Goal: Complete application form: Complete application form

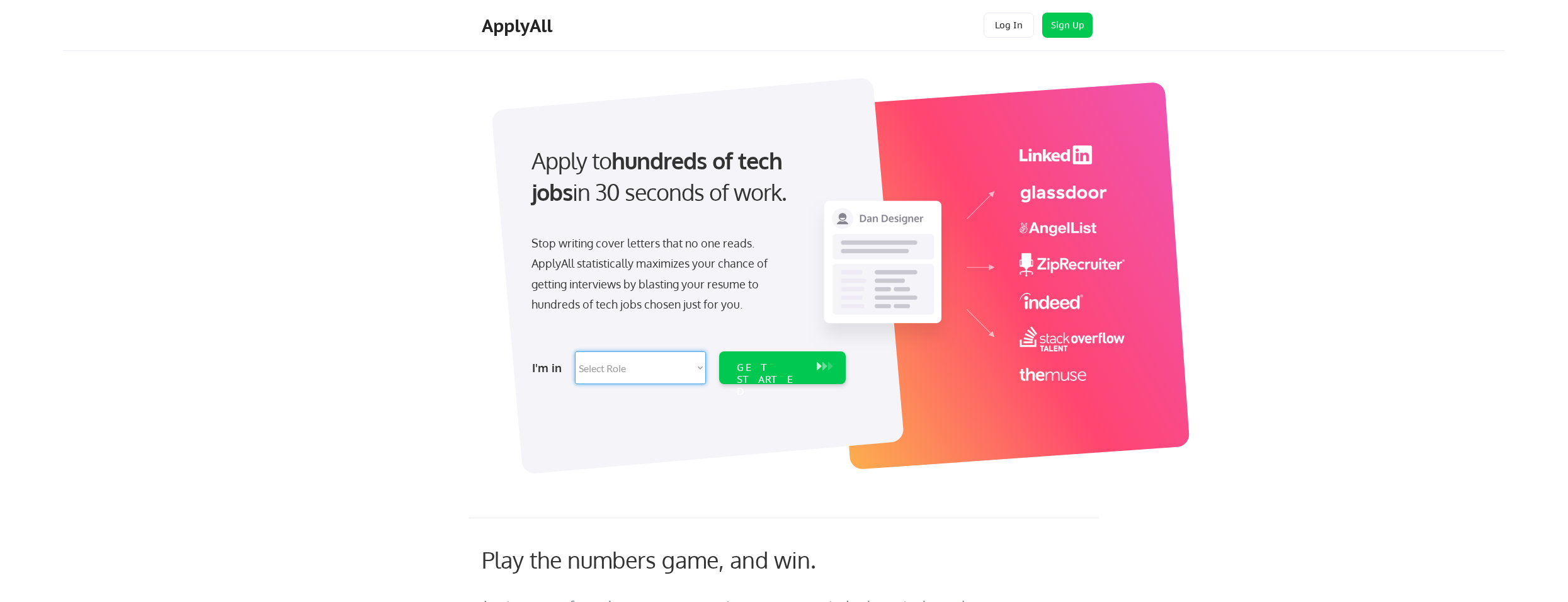
click at [690, 371] on select "Select Role Software Engineering Product Management Customer Success Sales UI/U…" at bounding box center [640, 368] width 131 height 33
select select ""hr_recruiting""
click at [575, 352] on select "Select Role Software Engineering Product Management Customer Success Sales UI/U…" at bounding box center [640, 368] width 131 height 33
select select ""hr_recruiting""
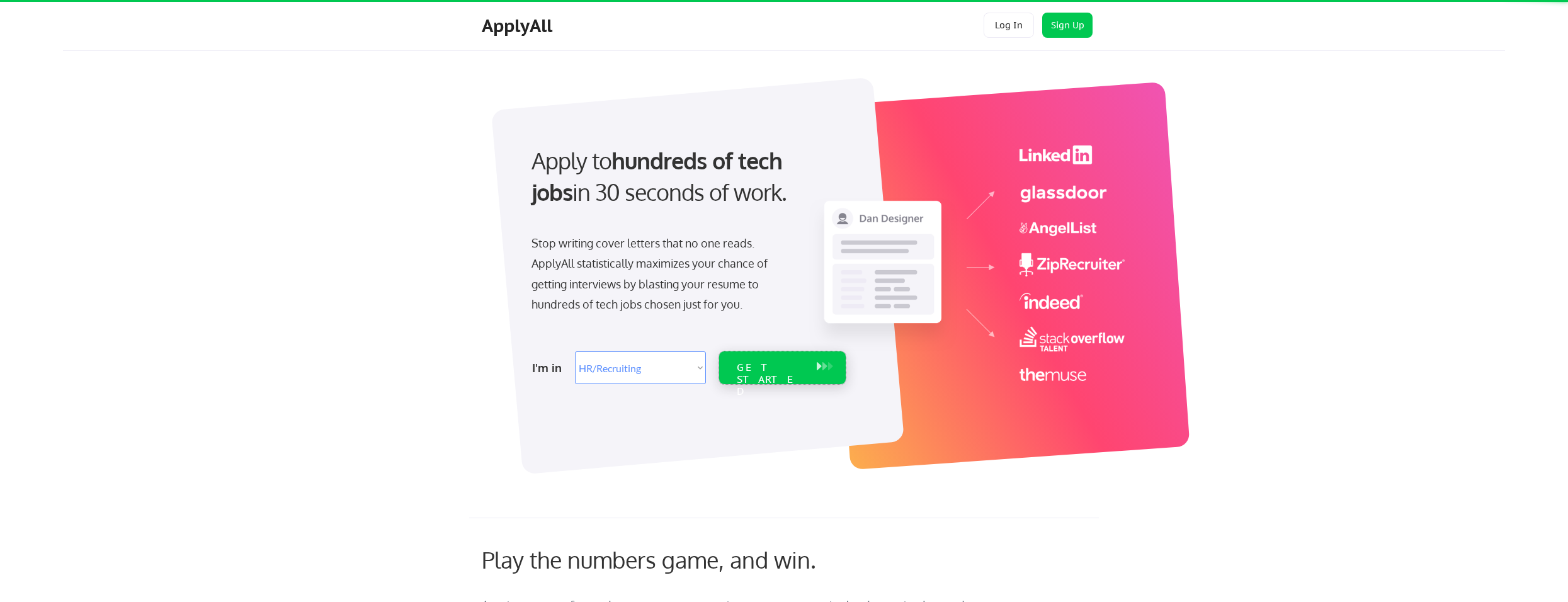
click at [760, 376] on div "GET STARTED" at bounding box center [770, 368] width 80 height 33
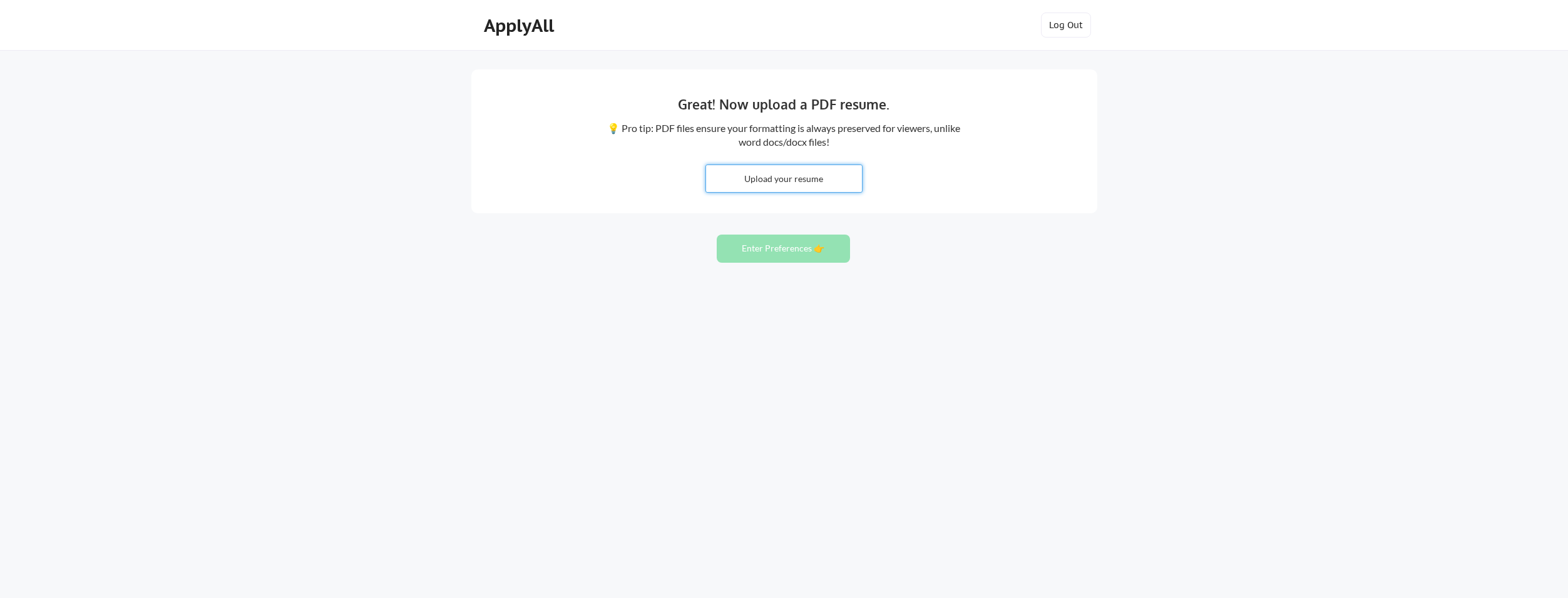
click at [778, 191] on input "file" at bounding box center [784, 179] width 156 height 27
type input "C:\fakepath\Revised Resume Sept 2025 Tapia.pdf"
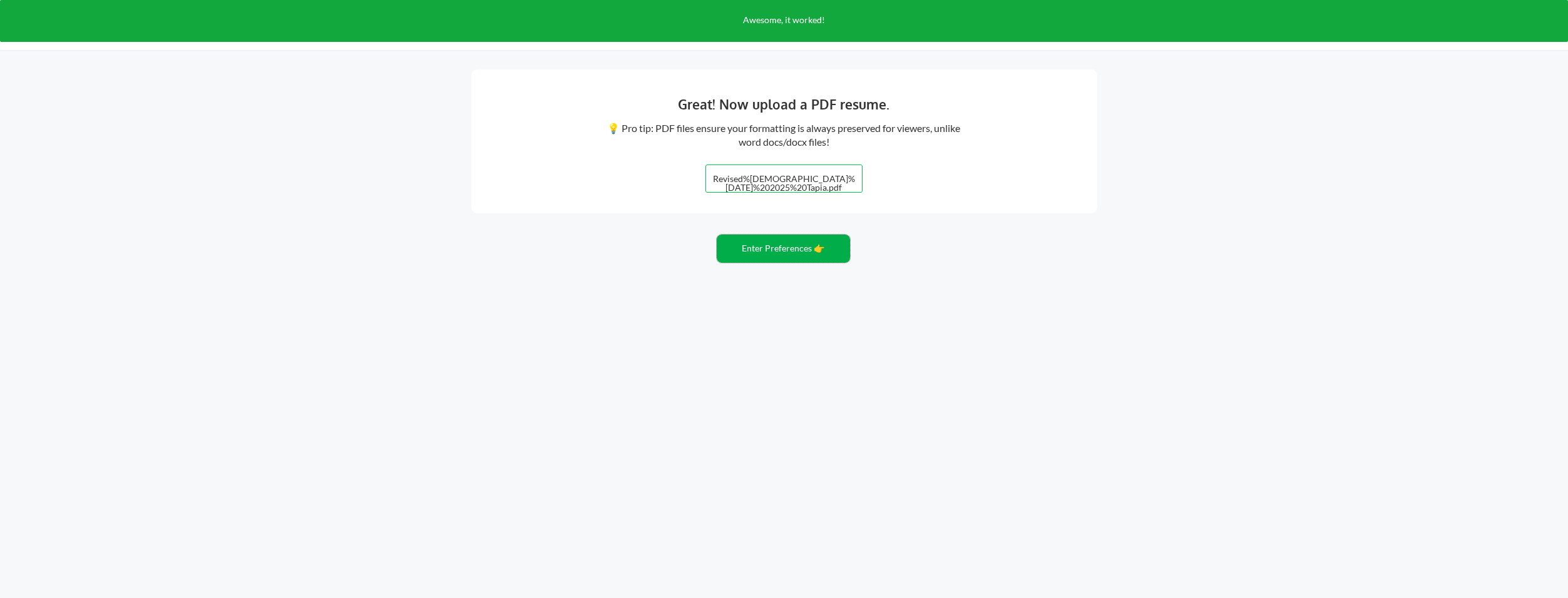
click at [786, 256] on button "Enter Preferences 👉" at bounding box center [783, 249] width 133 height 28
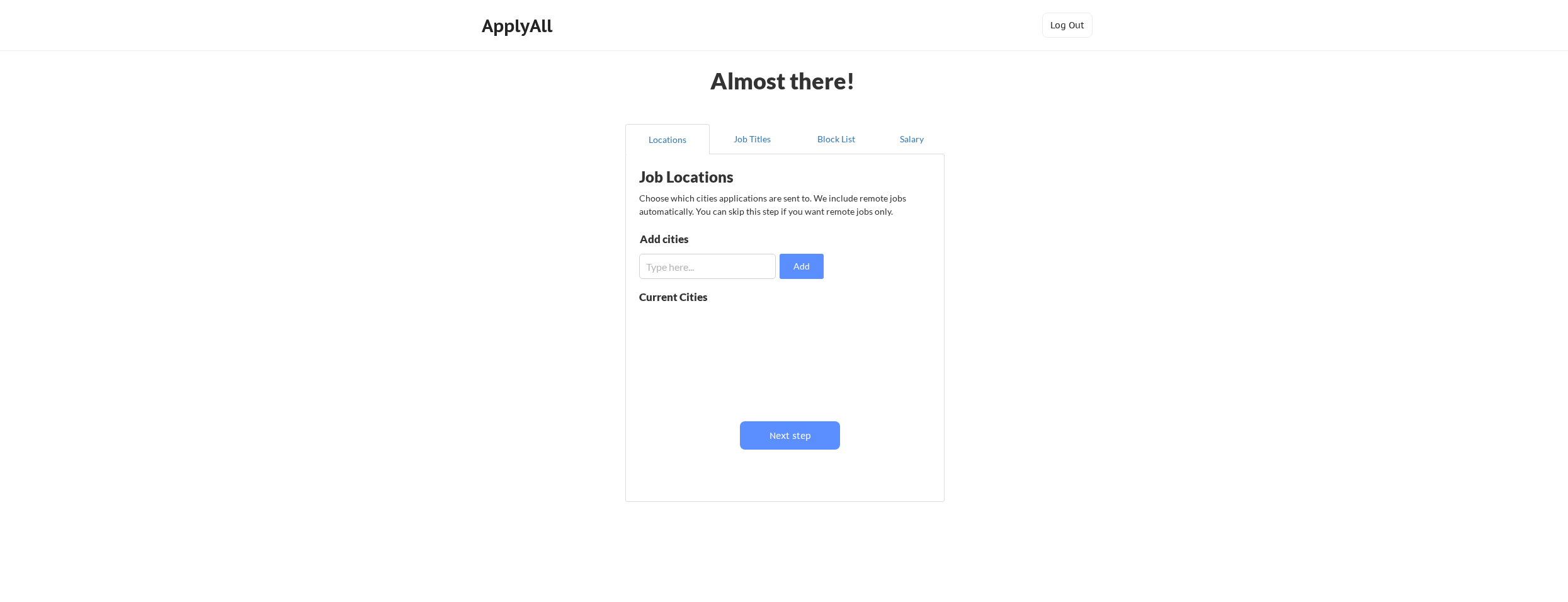
click at [730, 273] on input "input" at bounding box center [707, 267] width 137 height 25
type input "Indianapolis"
click at [800, 267] on button "Add" at bounding box center [801, 267] width 44 height 25
click at [685, 270] on input "input" at bounding box center [707, 267] width 137 height 25
type input "X"
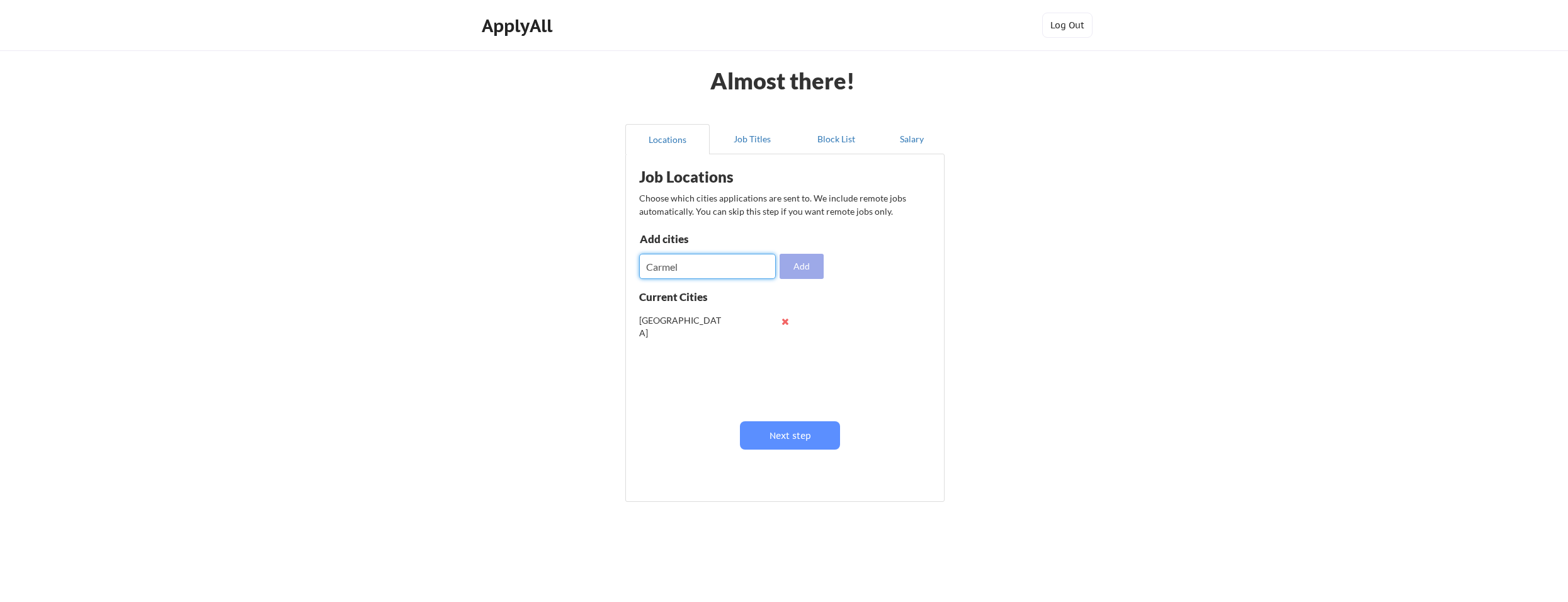
type input "Carmel"
click at [803, 258] on button "Add" at bounding box center [801, 267] width 44 height 25
click at [698, 270] on input "input" at bounding box center [707, 267] width 137 height 25
type input "Lafayette"
click at [807, 267] on button "Add" at bounding box center [801, 267] width 44 height 25
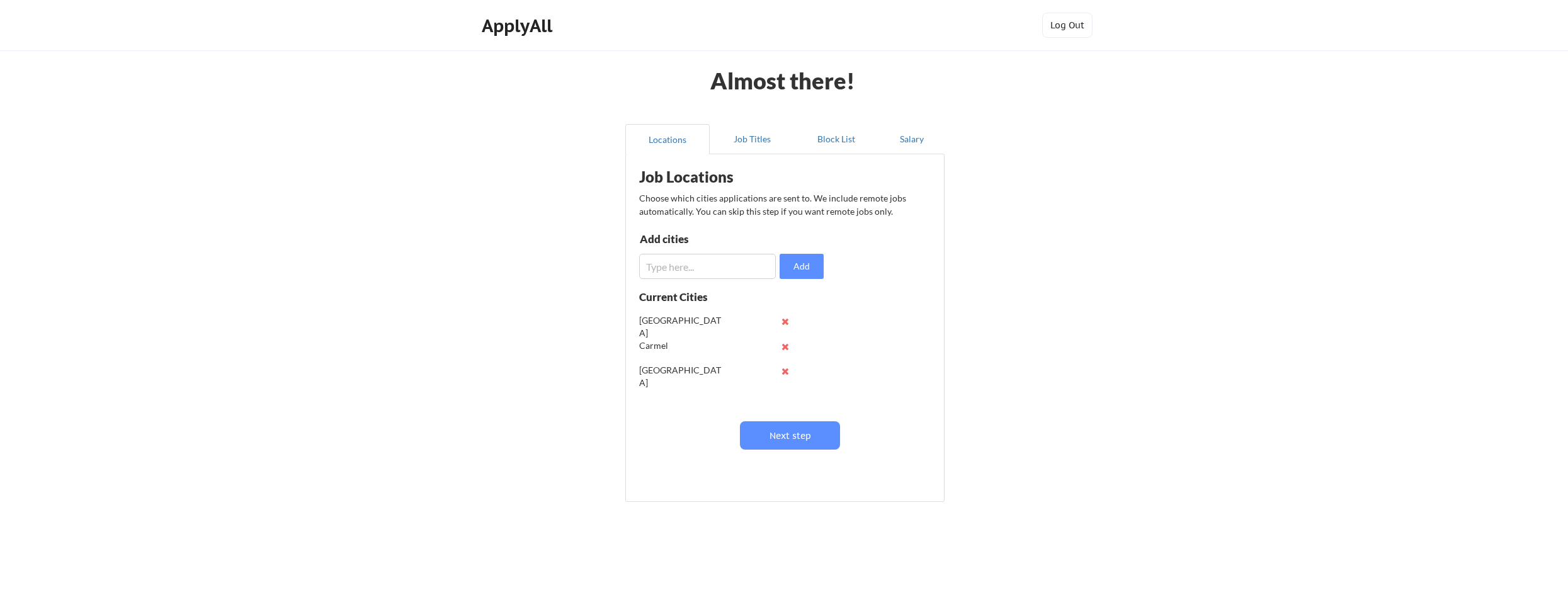
click at [700, 262] on input "input" at bounding box center [707, 267] width 137 height 25
drag, startPoint x: 708, startPoint y: 267, endPoint x: 590, endPoint y: 262, distance: 118.1
click at [590, 262] on div "Almost there! Locations Job Titles Block List Salary Job Locations Choose which…" at bounding box center [784, 309] width 1568 height 617
type input "Greenwood"
click at [811, 261] on button "Add" at bounding box center [801, 267] width 44 height 25
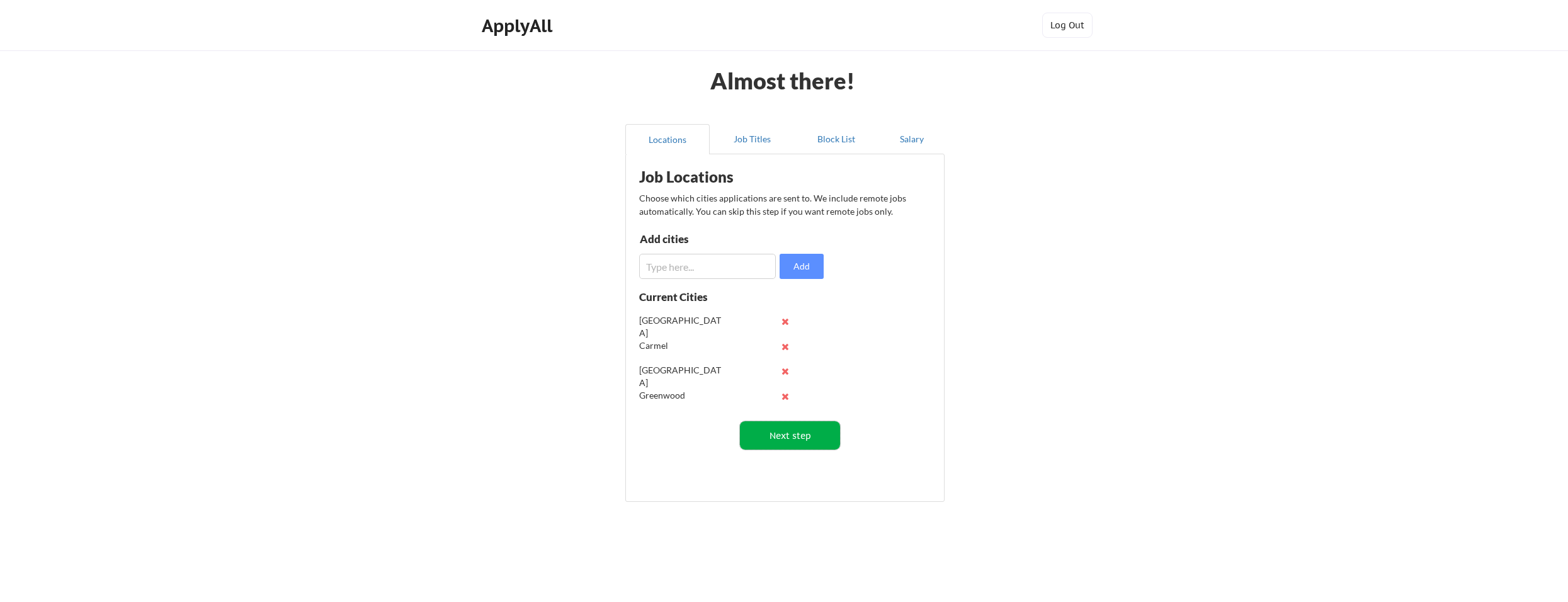
click at [795, 444] on button "Next step" at bounding box center [789, 435] width 100 height 29
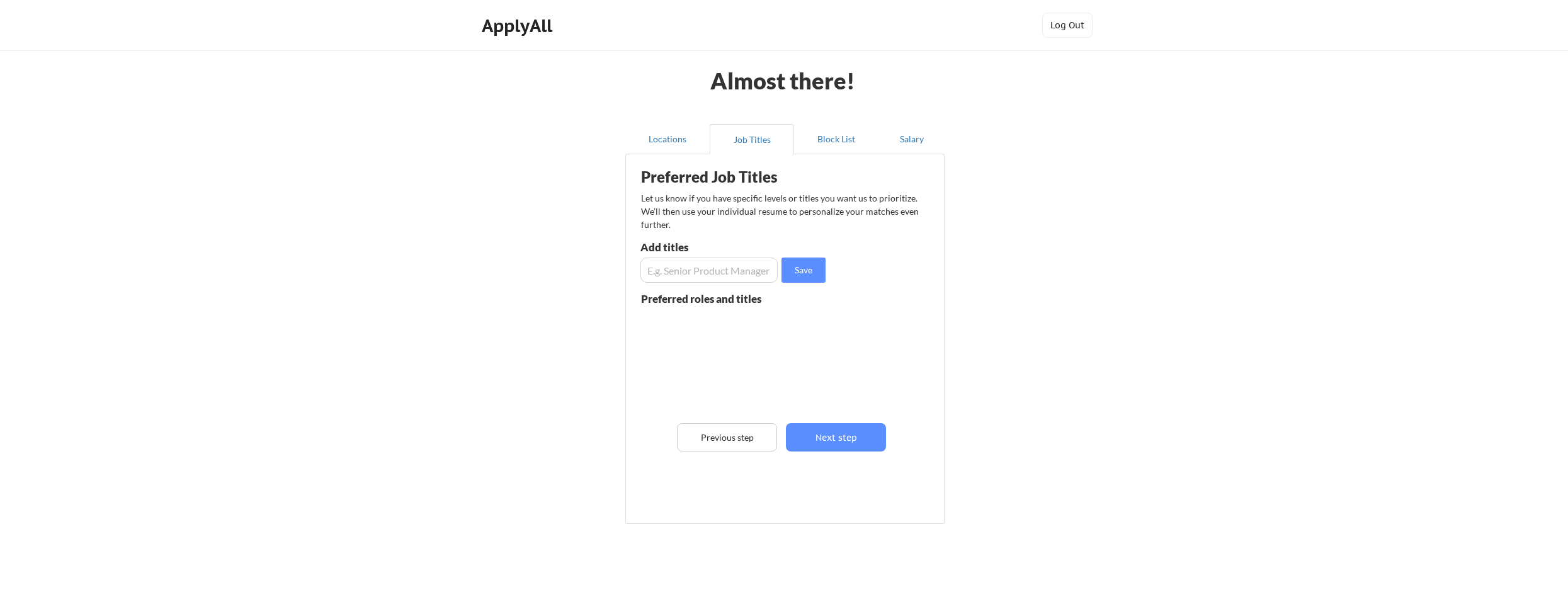
click at [731, 265] on input "input" at bounding box center [708, 270] width 137 height 25
type input "HR Director"
click at [804, 273] on button "Save" at bounding box center [803, 270] width 44 height 25
click at [734, 268] on input "input" at bounding box center [708, 270] width 137 height 25
type input "HR Business Partner"
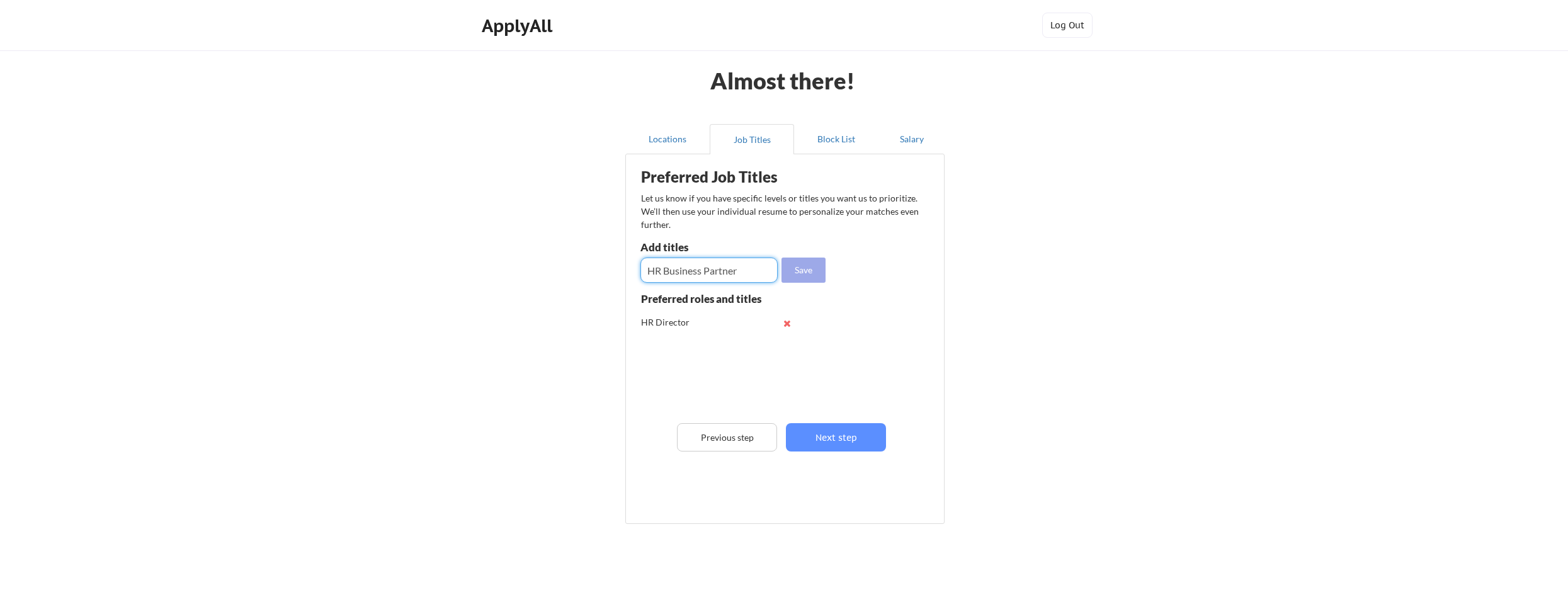
click at [813, 276] on button "Save" at bounding box center [803, 270] width 44 height 25
click at [781, 258] on button "Save" at bounding box center [803, 270] width 44 height 25
click at [728, 273] on input "input" at bounding box center [708, 270] width 137 height 25
type input "HR Manager"
click at [813, 274] on button "Save" at bounding box center [803, 270] width 44 height 25
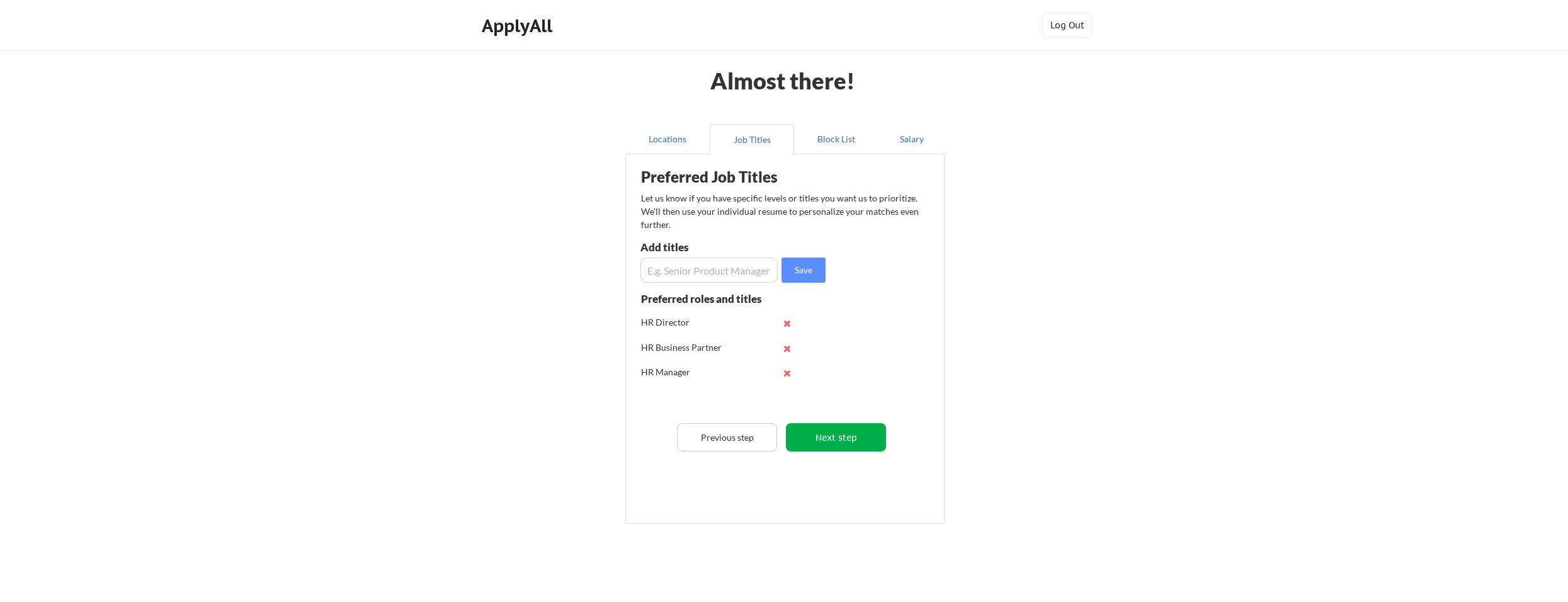
click at [848, 439] on button "Next step" at bounding box center [836, 437] width 100 height 29
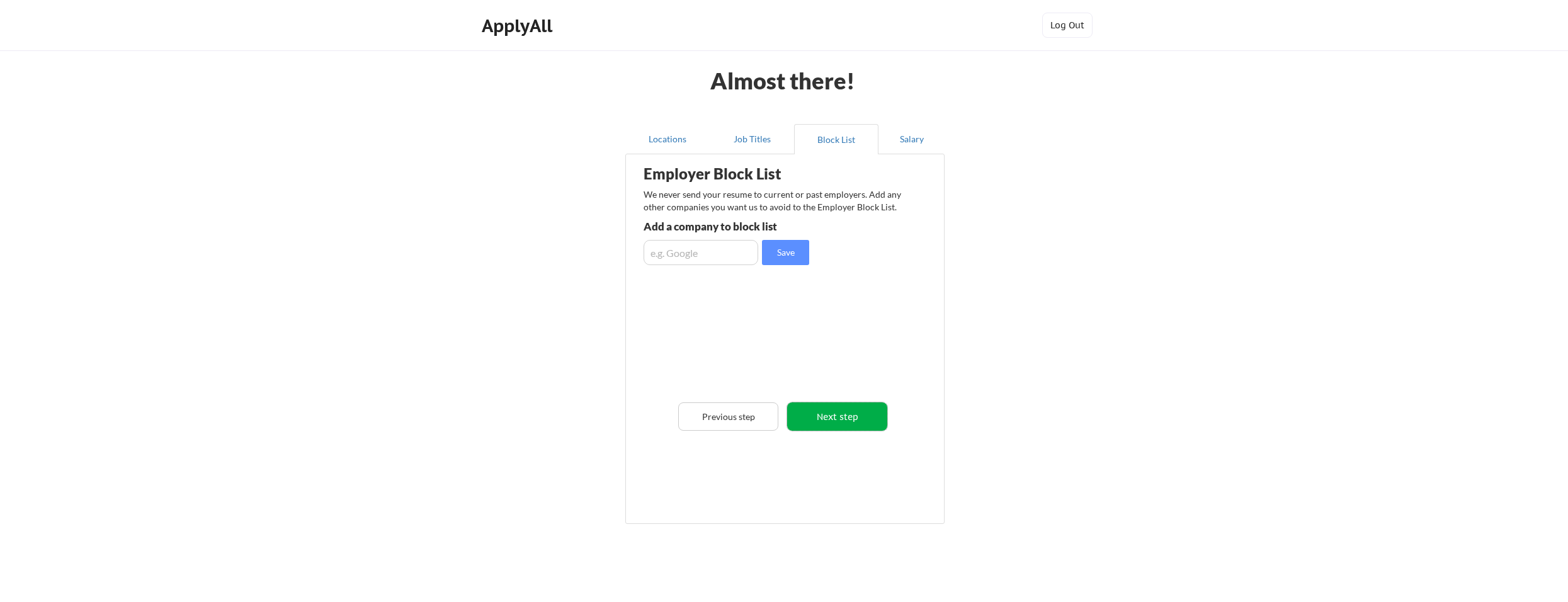
click at [840, 415] on button "Next step" at bounding box center [837, 417] width 100 height 29
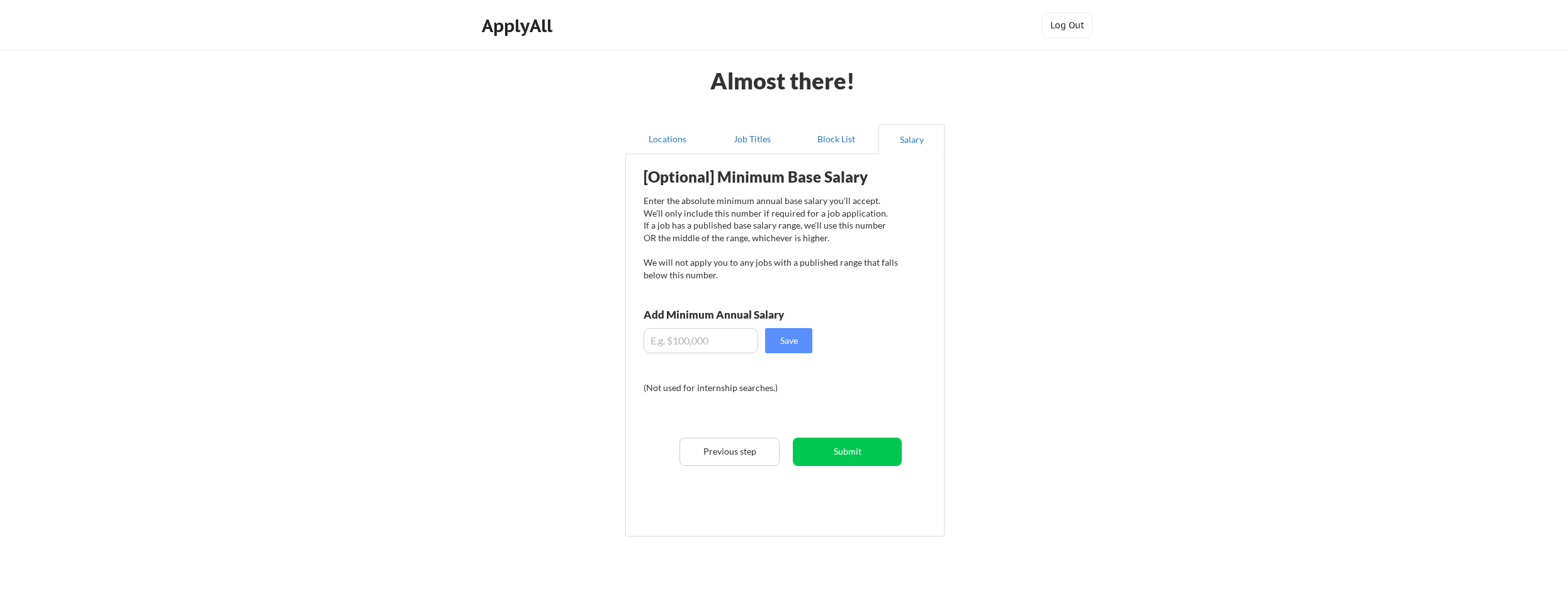
click at [684, 345] on input "input" at bounding box center [700, 341] width 115 height 25
type input "$70,000"
click at [802, 346] on button "Save" at bounding box center [788, 341] width 47 height 25
click at [839, 450] on button "Submit" at bounding box center [847, 452] width 109 height 29
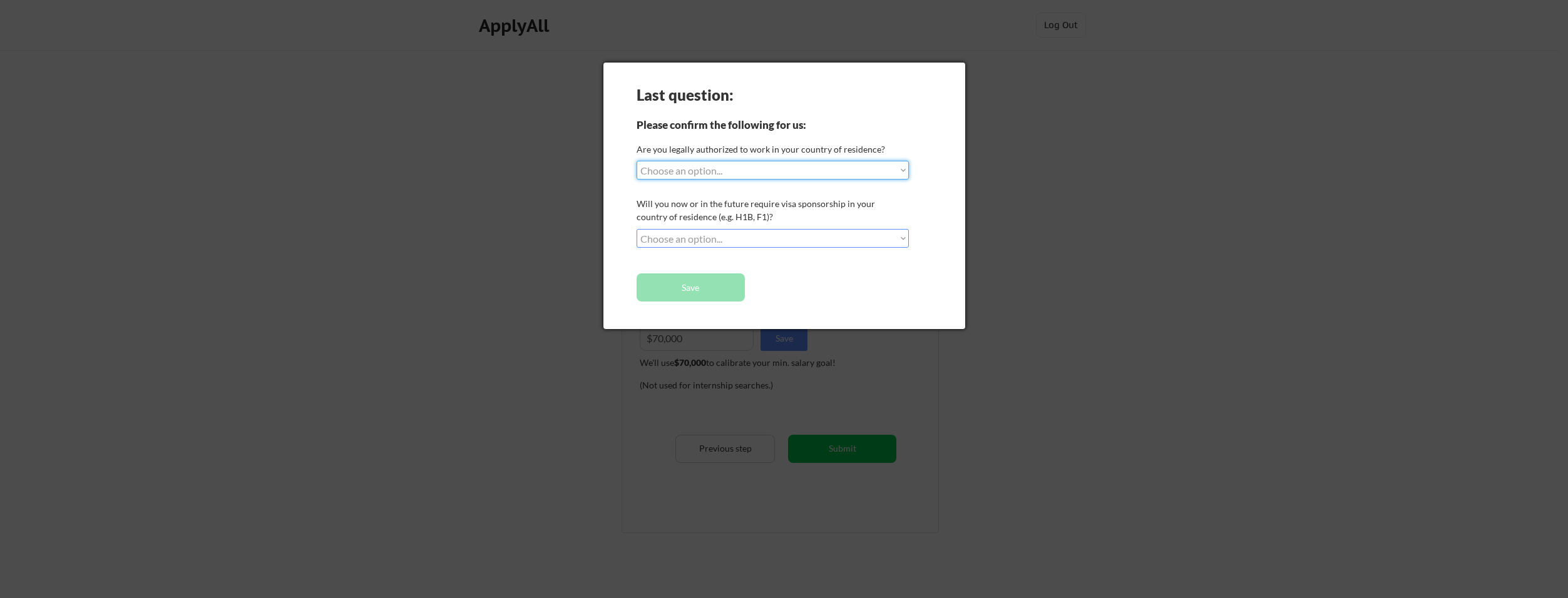
click at [890, 167] on select "Choose an option... Yes, I am a US Citizen Yes, I am a Canadian Citizen Yes, I …" at bounding box center [772, 170] width 272 height 18
select select ""yes__i_am_a_us_citizen""
click at [636, 161] on select "Choose an option... Yes, I am a US Citizen Yes, I am a Canadian Citizen Yes, I …" at bounding box center [772, 170] width 272 height 18
drag, startPoint x: 897, startPoint y: 236, endPoint x: 886, endPoint y: 239, distance: 11.4
click at [897, 236] on select "Choose an option... No, I will not need sponsorship Yes, I will need sponsorship" at bounding box center [772, 238] width 272 height 18
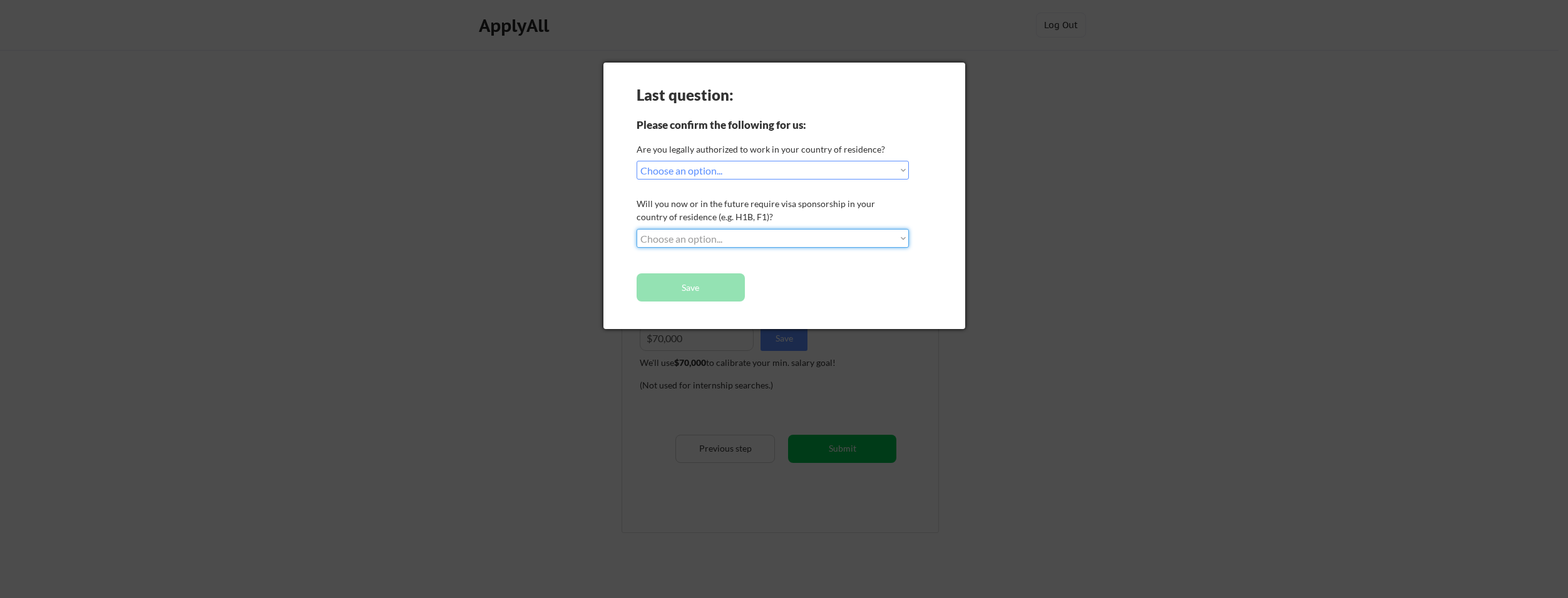
select select ""no__i_will_not_need_sponsorship""
click at [636, 229] on select "Choose an option... No, I will not need sponsorship Yes, I will need sponsorship" at bounding box center [772, 238] width 272 height 18
click at [724, 287] on button "Save" at bounding box center [690, 287] width 108 height 28
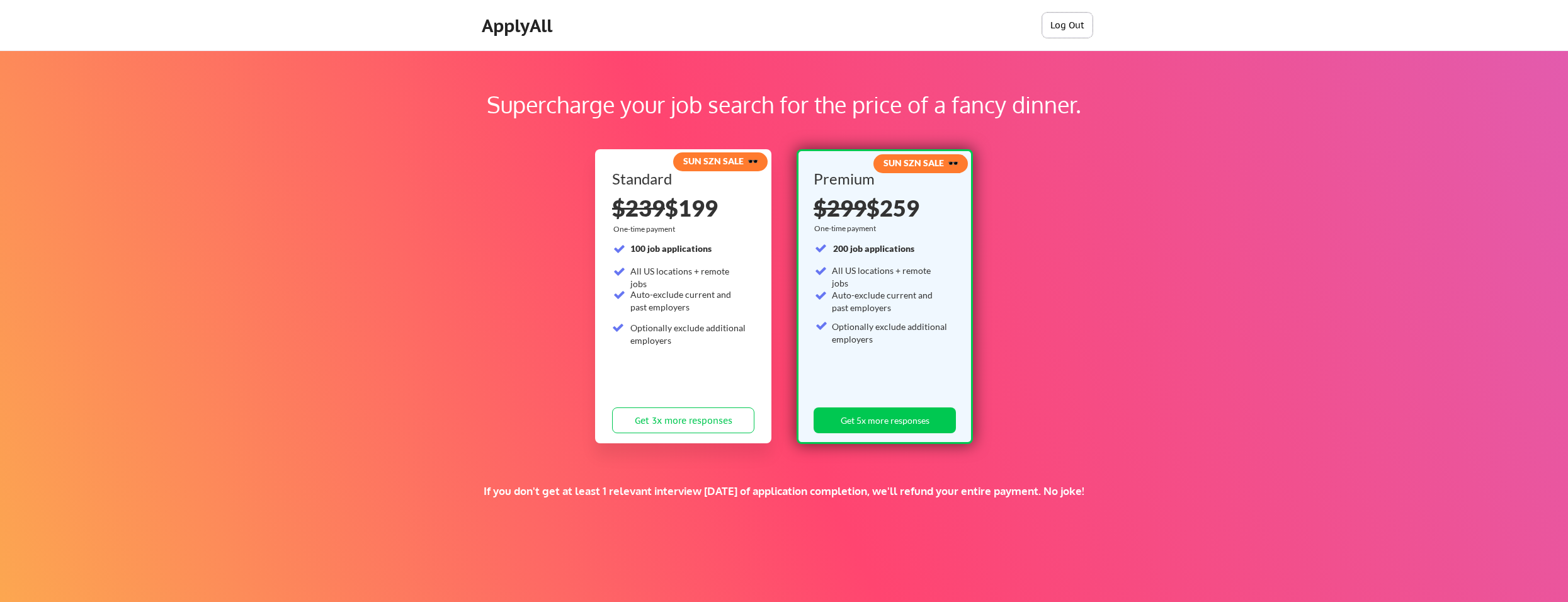
click at [1084, 19] on button "Log Out" at bounding box center [1067, 25] width 50 height 25
